Goal: Check status: Check status

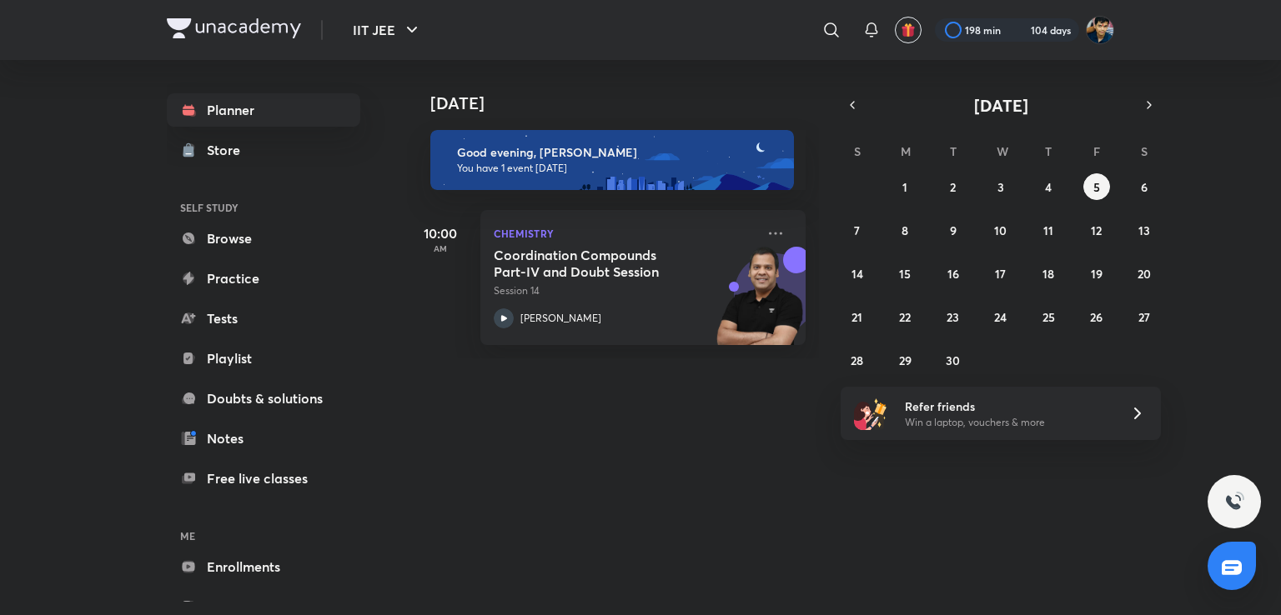
click at [855, 101] on icon "button" at bounding box center [851, 105] width 13 height 15
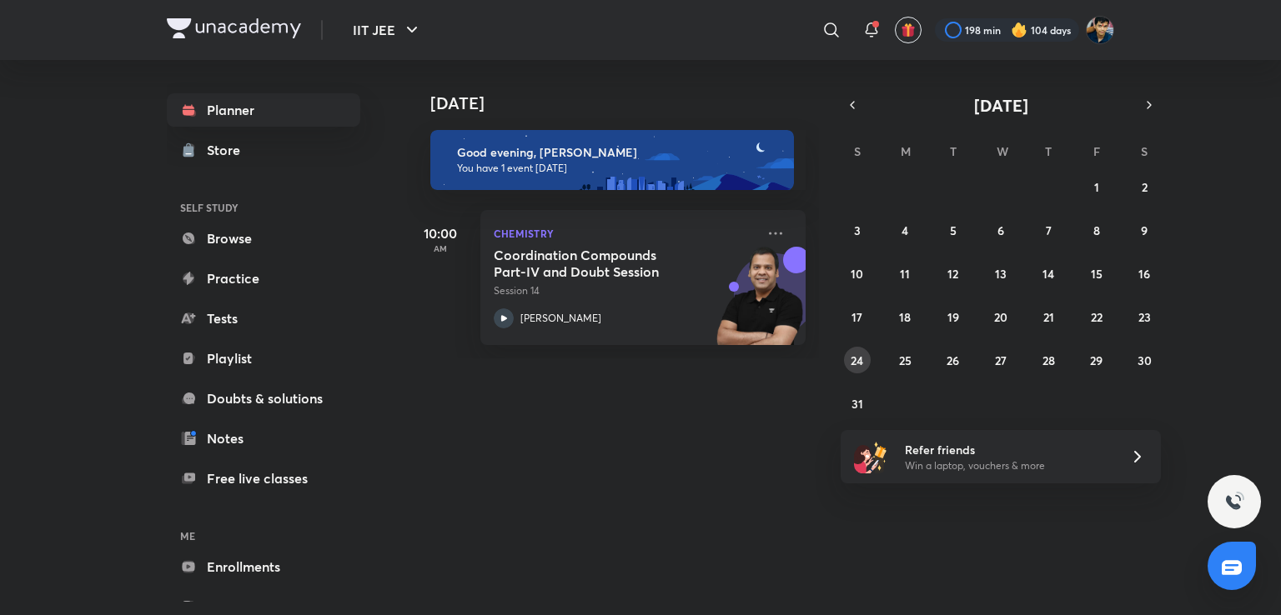
click at [860, 369] on button "24" at bounding box center [857, 360] width 27 height 27
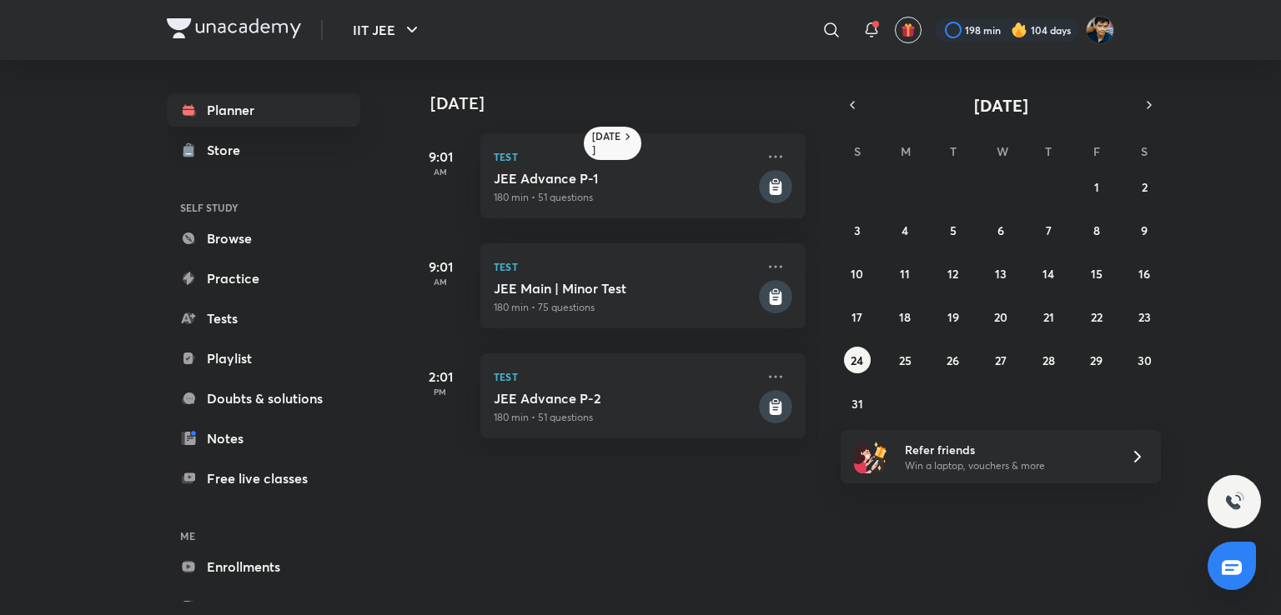
click at [865, 302] on div "27 28 29 30 31 1 2 3 4 5 6 7 8 9 10 11 12 13 14 15 16 17 18 19 20 21 22 23 24 2…" at bounding box center [1000, 294] width 320 height 243
click at [855, 272] on abbr "10" at bounding box center [856, 274] width 13 height 16
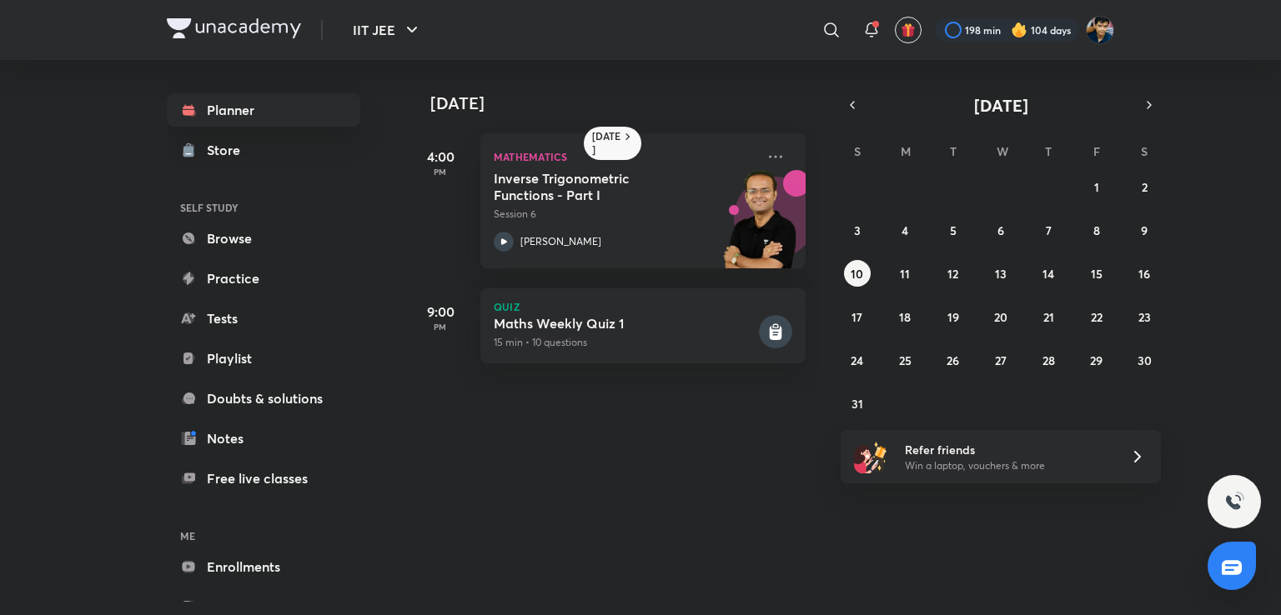
click at [880, 318] on div "27 28 29 30 31 1 2 3 4 5 6 7 8 9 10 11 12 13 14 15 16 17 18 19 20 21 22 23 24 2…" at bounding box center [1000, 294] width 320 height 243
click at [848, 318] on button "17" at bounding box center [857, 316] width 27 height 27
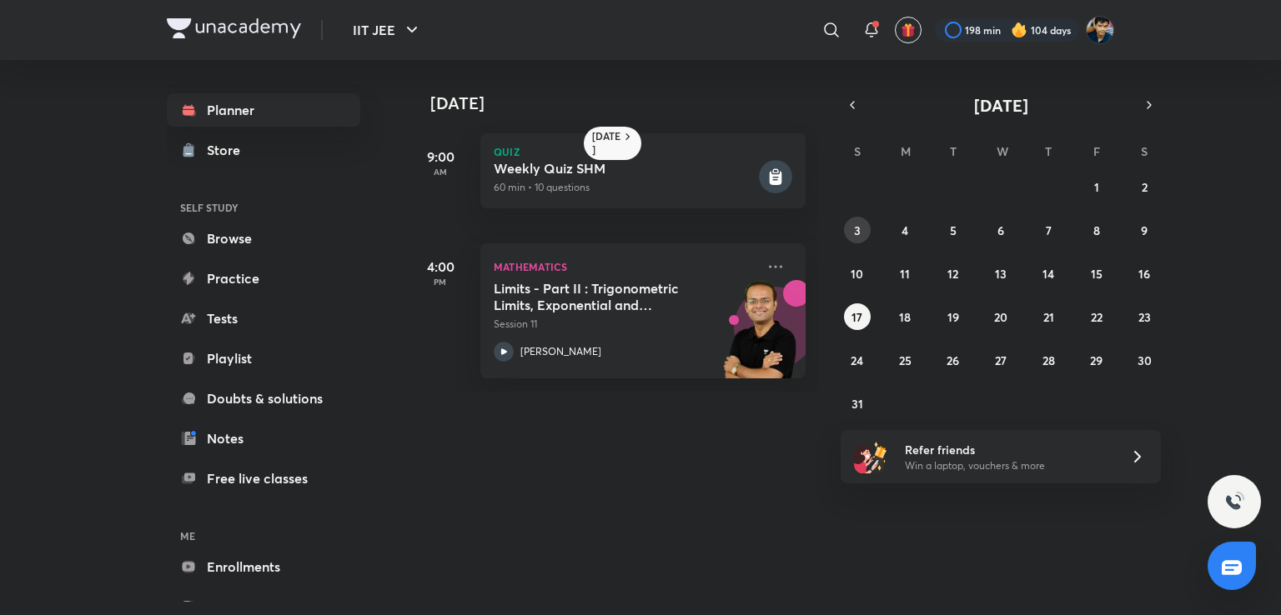
click at [863, 221] on button "3" at bounding box center [857, 230] width 27 height 27
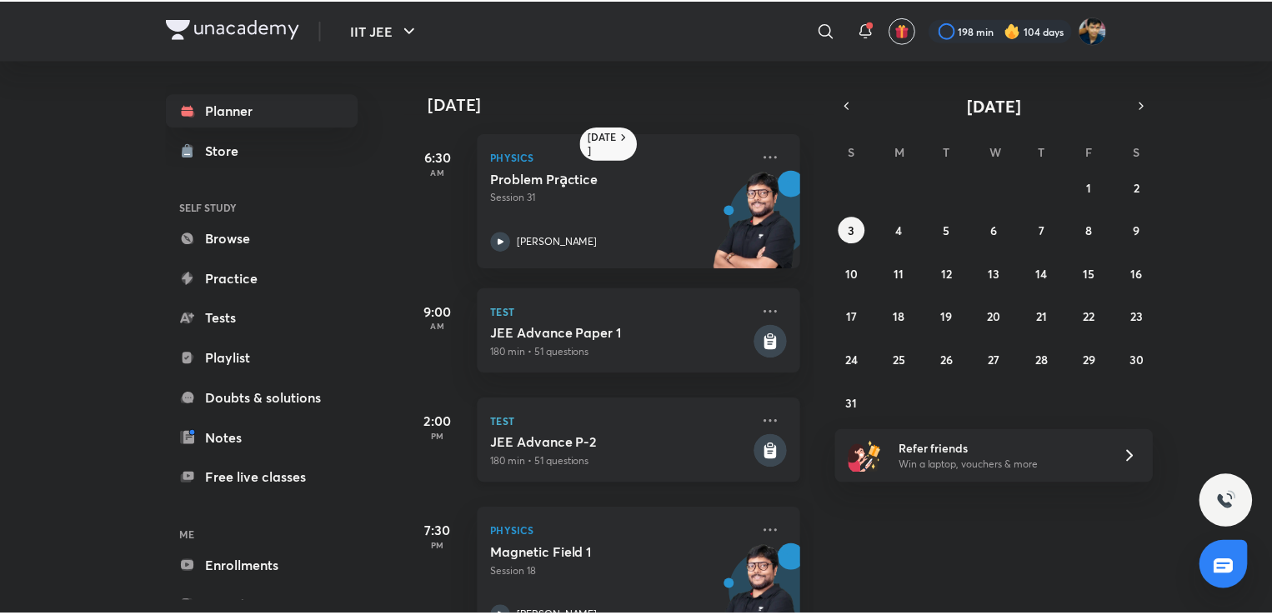
scroll to position [54, 17]
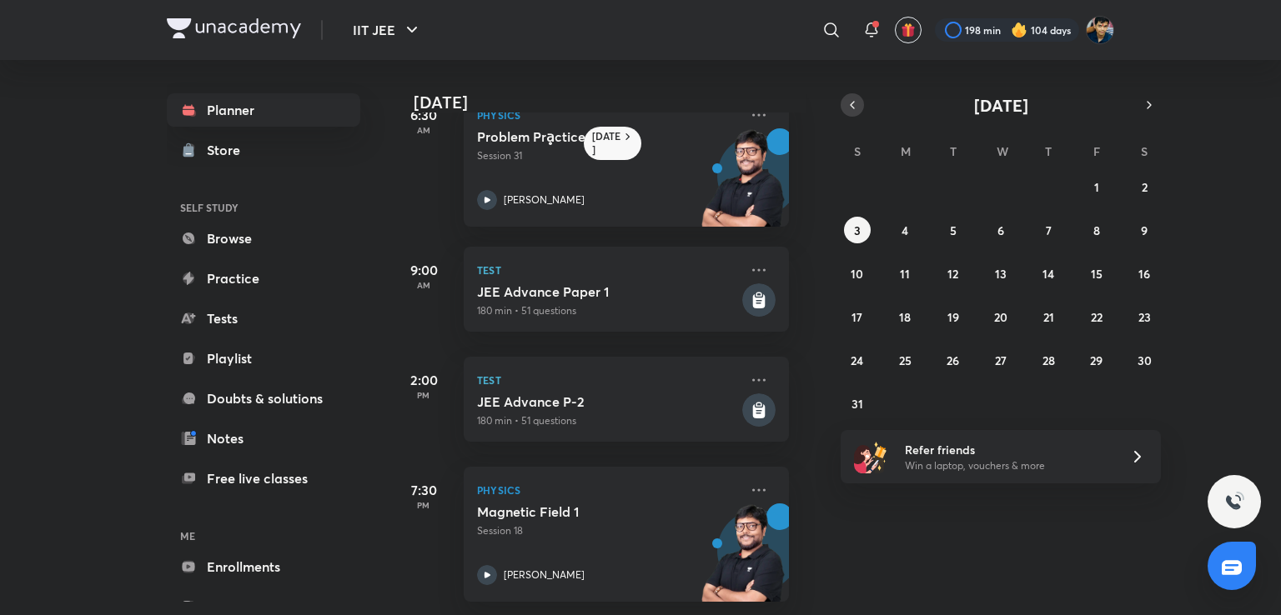
click at [859, 108] on button "button" at bounding box center [851, 104] width 23 height 23
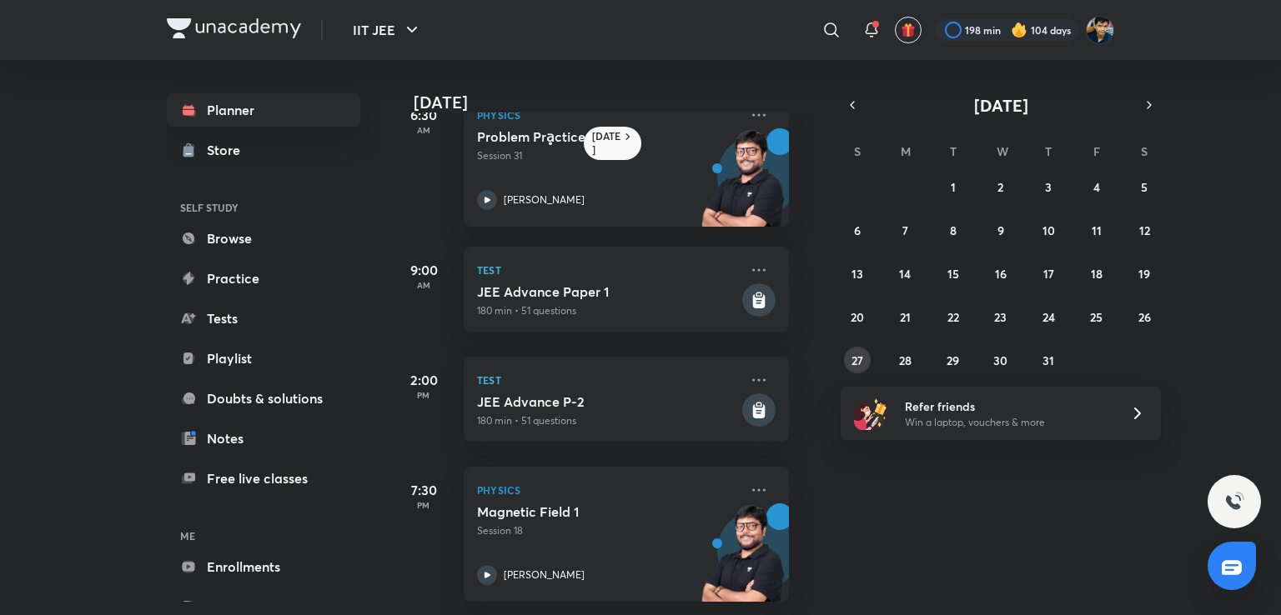
click at [860, 353] on abbr "27" at bounding box center [857, 361] width 12 height 16
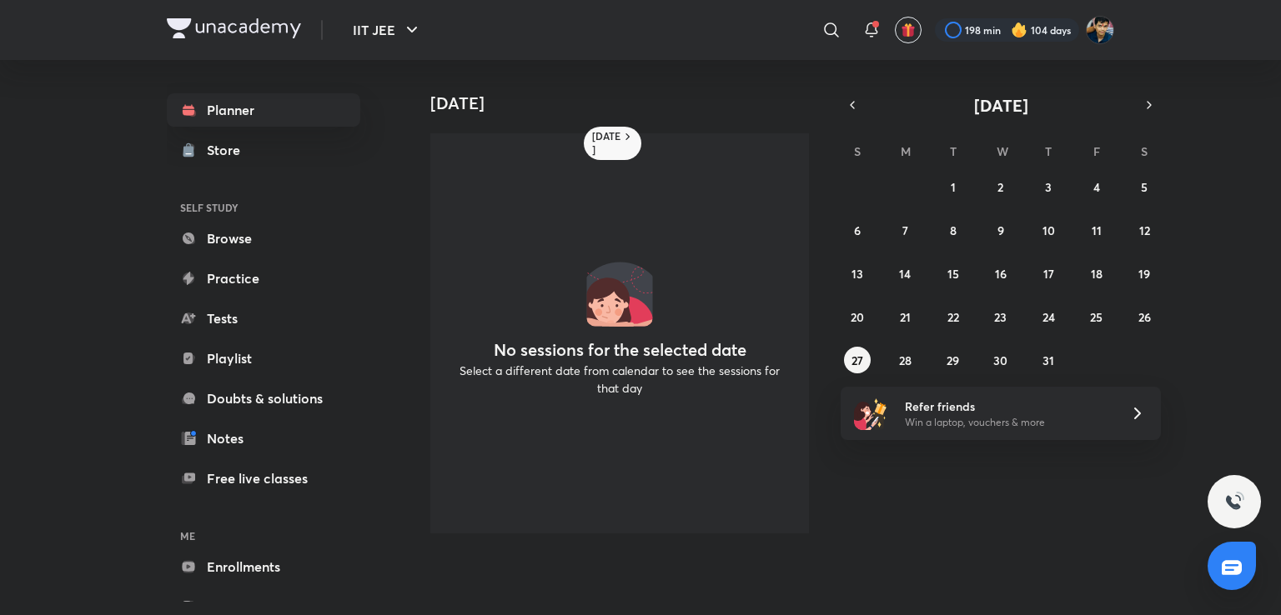
click at [887, 308] on div "29 30 1 2 3 4 5 6 7 8 9 10 11 12 13 14 15 16 17 18 19 20 21 22 23 24 25 26 27 2…" at bounding box center [1000, 273] width 320 height 200
click at [858, 327] on button "20" at bounding box center [857, 316] width 27 height 27
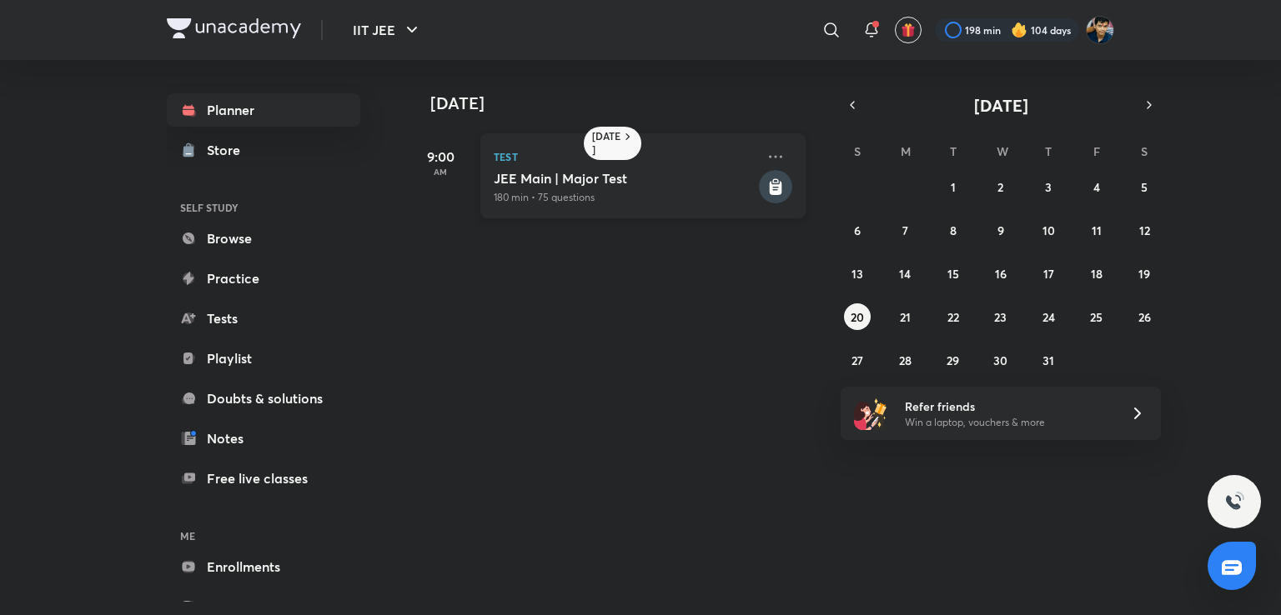
click at [630, 197] on p "180 min • 75 questions" at bounding box center [625, 197] width 262 height 15
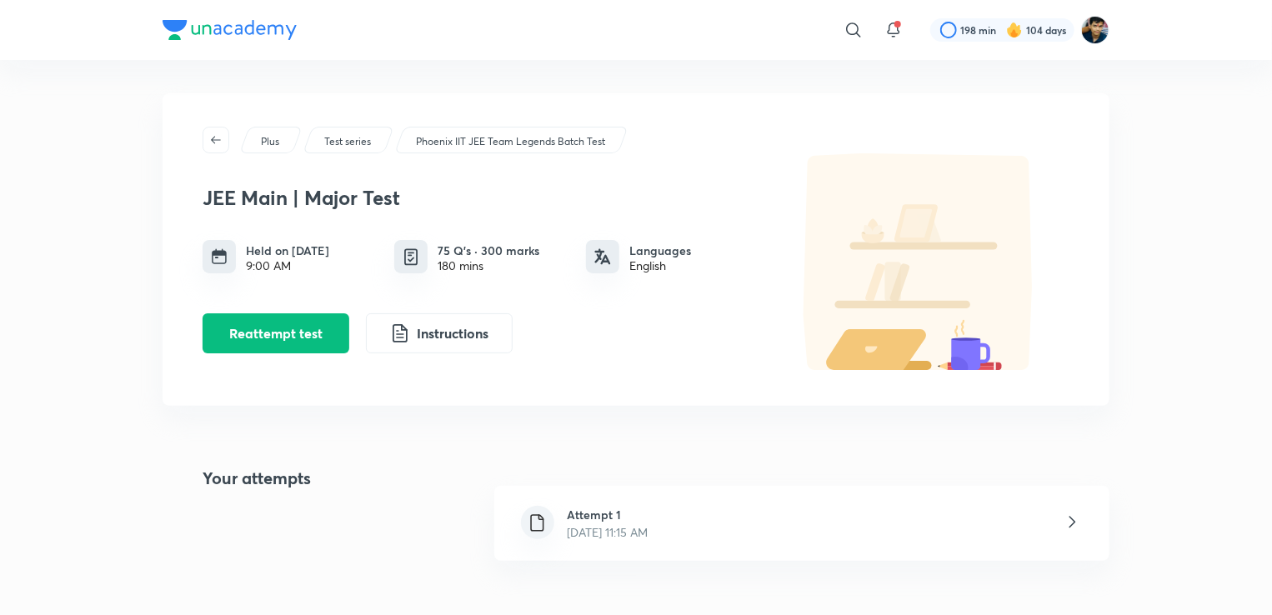
click at [836, 521] on div "Attempt 1 [DATE] 11:15 AM" at bounding box center [801, 523] width 615 height 75
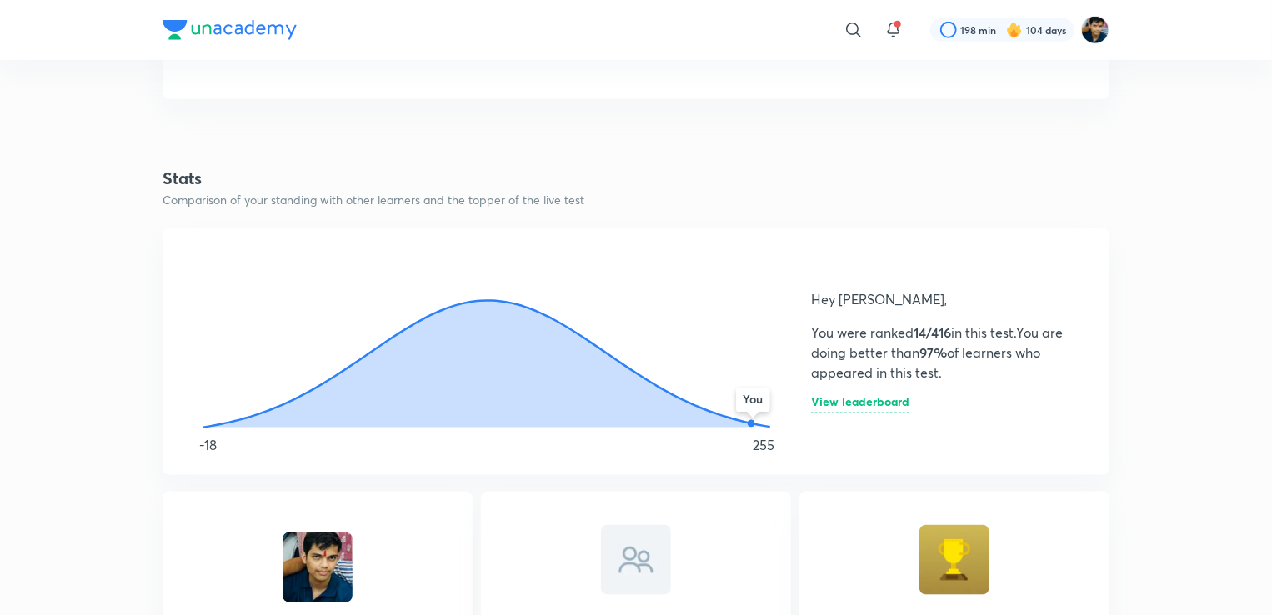
scroll to position [777, 0]
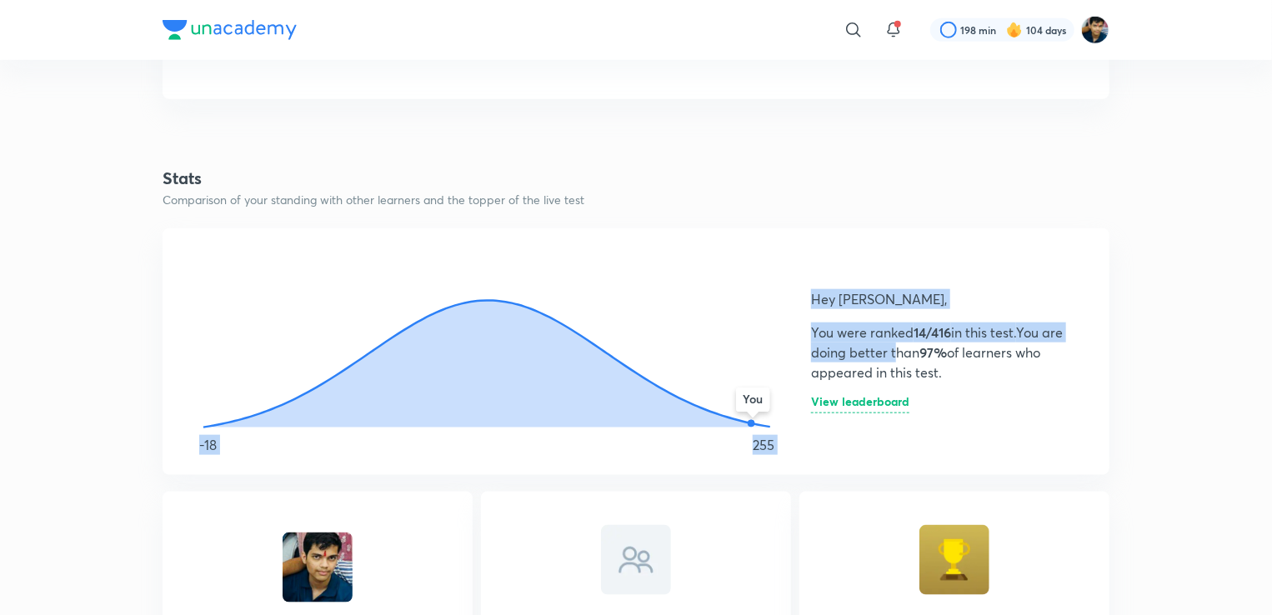
drag, startPoint x: 782, startPoint y: 380, endPoint x: 900, endPoint y: 364, distance: 118.7
click at [897, 361] on div "You -18 255 Hey [PERSON_NAME], You were ranked 14/416 in this test. You are doi…" at bounding box center [636, 351] width 947 height 247
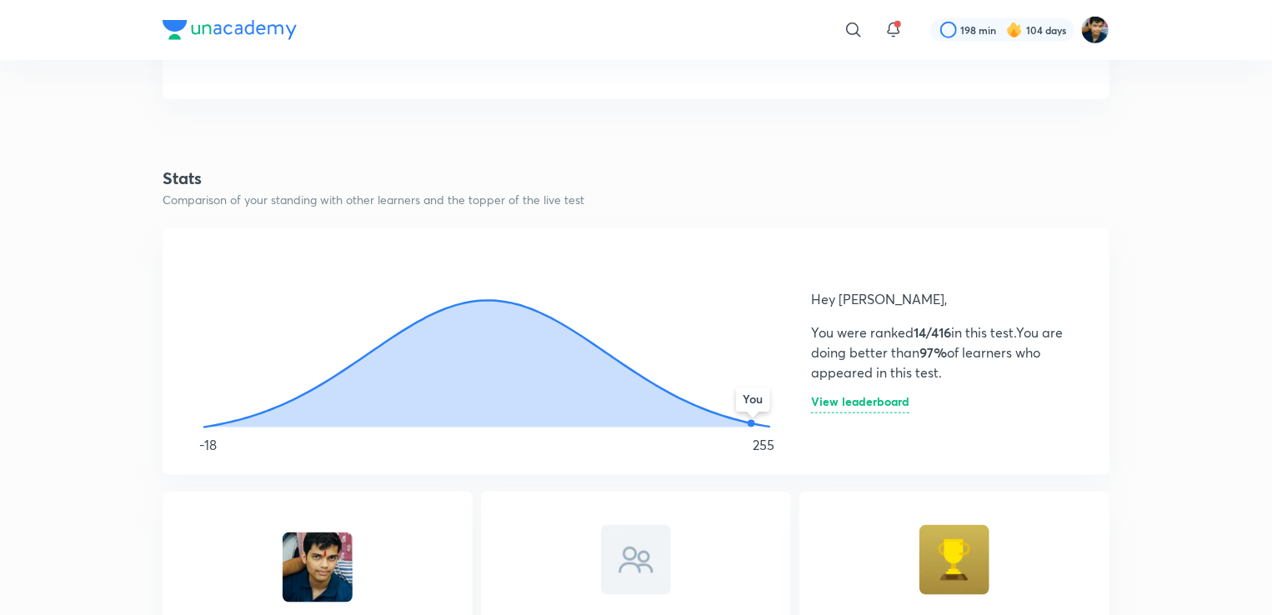
click at [900, 370] on p "You were ranked 14/416 in this test. You are doing better than 97% of learners …" at bounding box center [940, 353] width 258 height 60
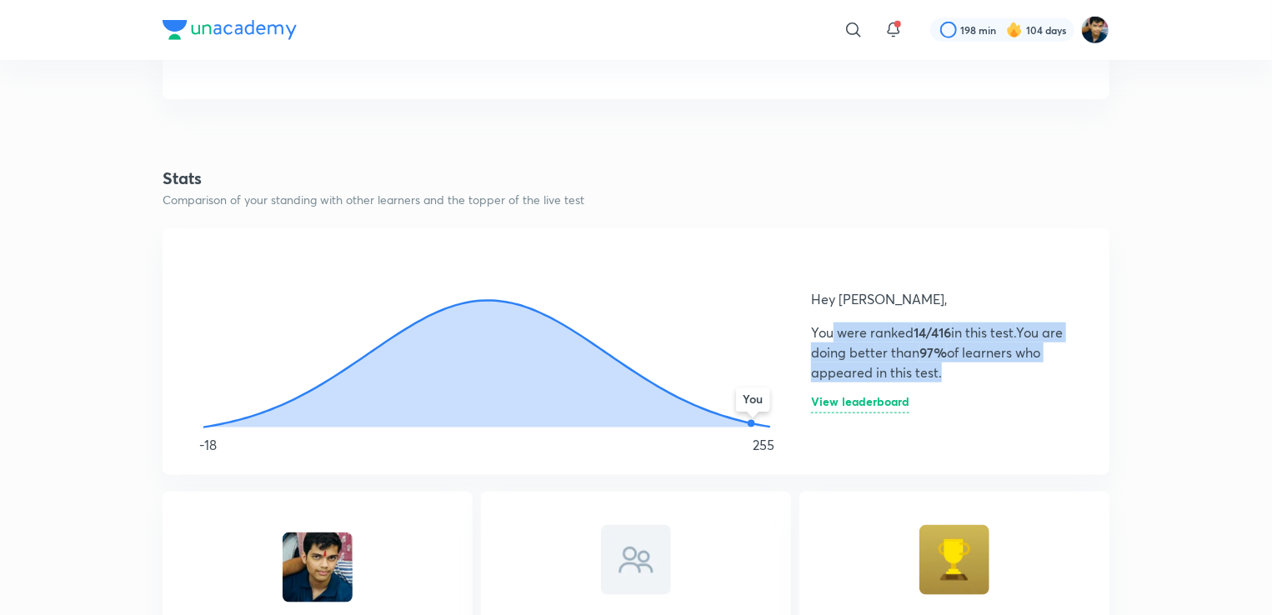
drag, startPoint x: 833, startPoint y: 341, endPoint x: 950, endPoint y: 371, distance: 121.3
click at [949, 370] on p "You were ranked 14/416 in this test. You are doing better than 97% of learners …" at bounding box center [940, 353] width 258 height 60
click at [951, 370] on p "You were ranked 14/416 in this test. You are doing better than 97% of learners …" at bounding box center [940, 353] width 258 height 60
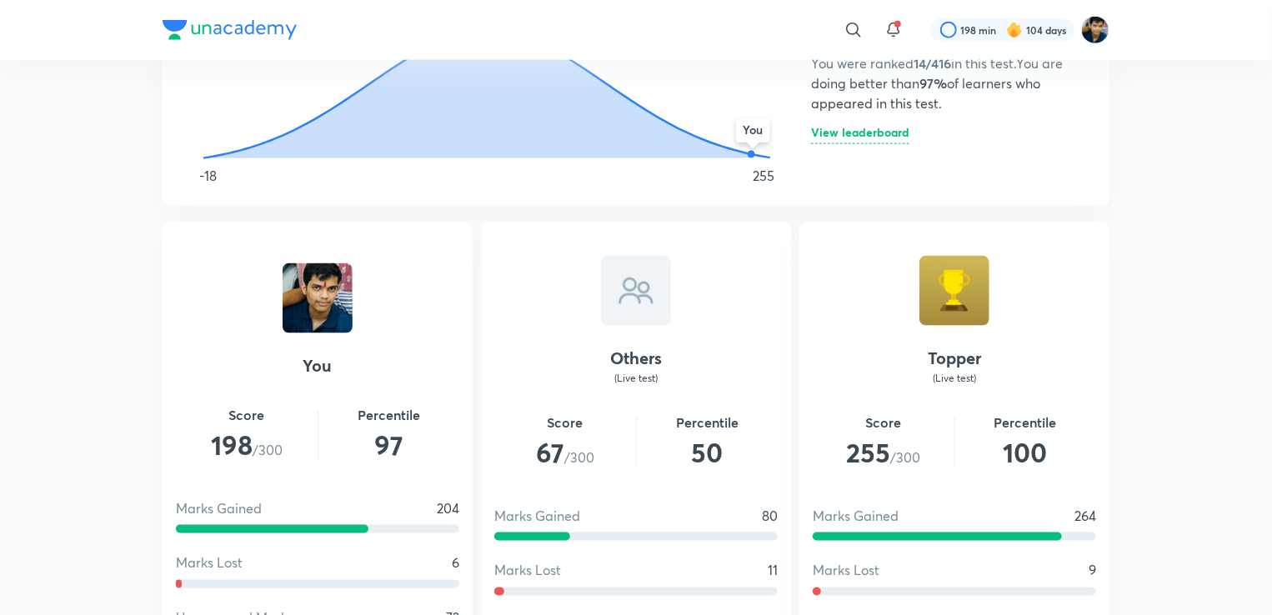
scroll to position [1090, 0]
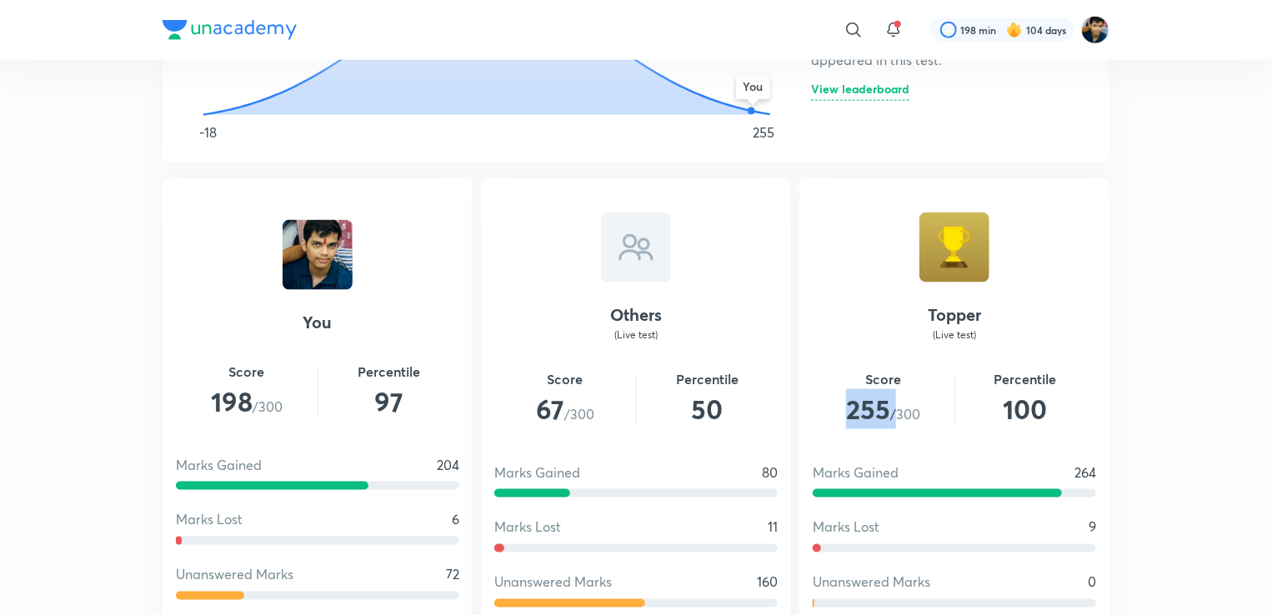
drag, startPoint x: 894, startPoint y: 400, endPoint x: 851, endPoint y: 393, distance: 43.2
click at [851, 393] on span "255 /300" at bounding box center [884, 409] width 142 height 40
click at [851, 393] on span "255" at bounding box center [868, 409] width 44 height 36
drag, startPoint x: 851, startPoint y: 394, endPoint x: 910, endPoint y: 403, distance: 59.9
click at [910, 403] on span "255 /300" at bounding box center [884, 409] width 142 height 40
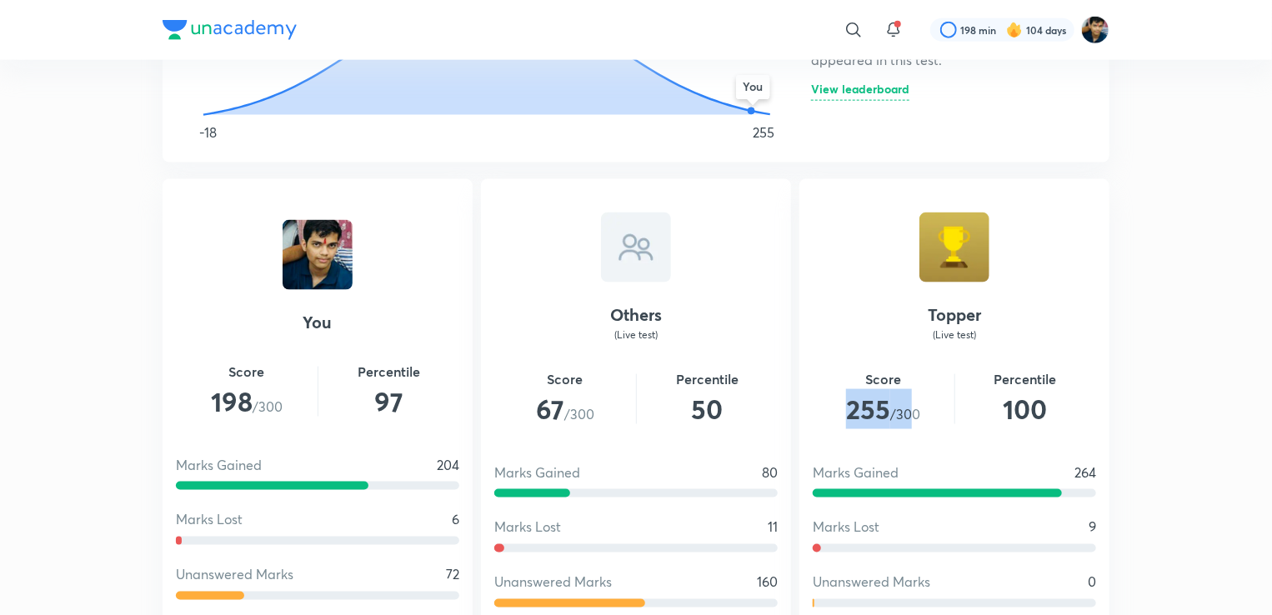
click at [910, 403] on span "255 /300" at bounding box center [884, 409] width 142 height 40
drag, startPoint x: 910, startPoint y: 403, endPoint x: 865, endPoint y: 415, distance: 46.7
click at [865, 415] on span "255 /300" at bounding box center [884, 409] width 142 height 40
click at [872, 448] on div "Topper (Live test) Score 255 /300 Percentile 100 Marks Gained 264 Marks Lost 9 …" at bounding box center [955, 447] width 310 height 537
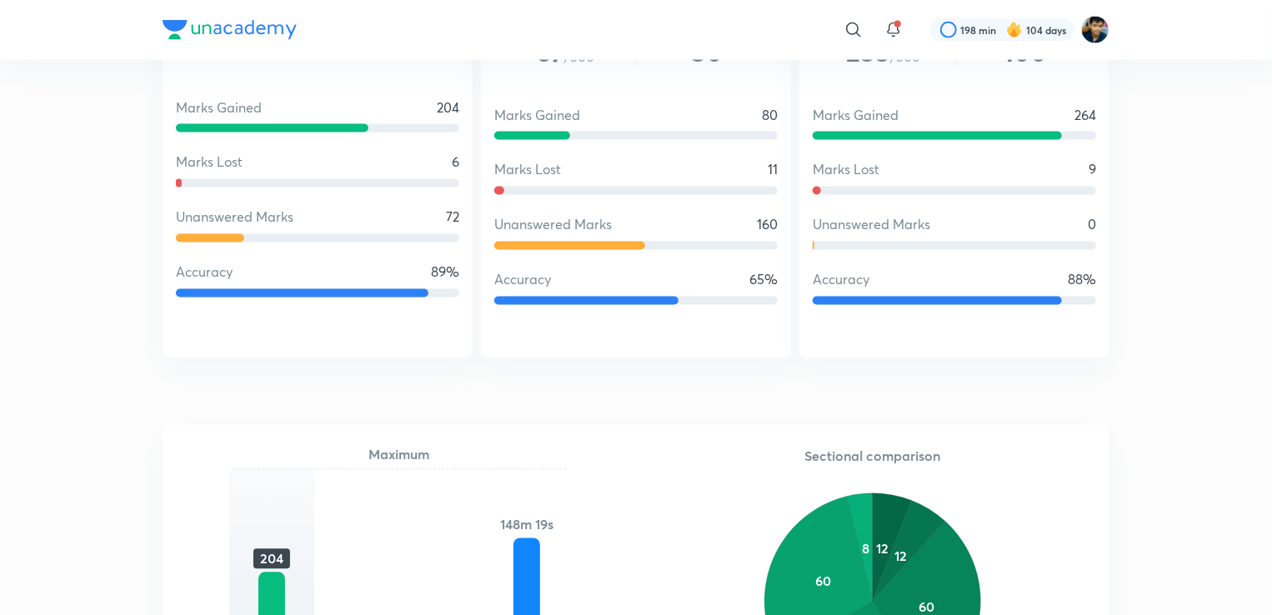
scroll to position [1447, 0]
drag, startPoint x: 427, startPoint y: 207, endPoint x: 472, endPoint y: 213, distance: 45.4
click at [472, 213] on div "You Score 198 /300 Percentile 97 Marks Gained 204 Marks Lost 6 Unanswered Marks…" at bounding box center [318, 90] width 310 height 537
